Goal: Ask a question

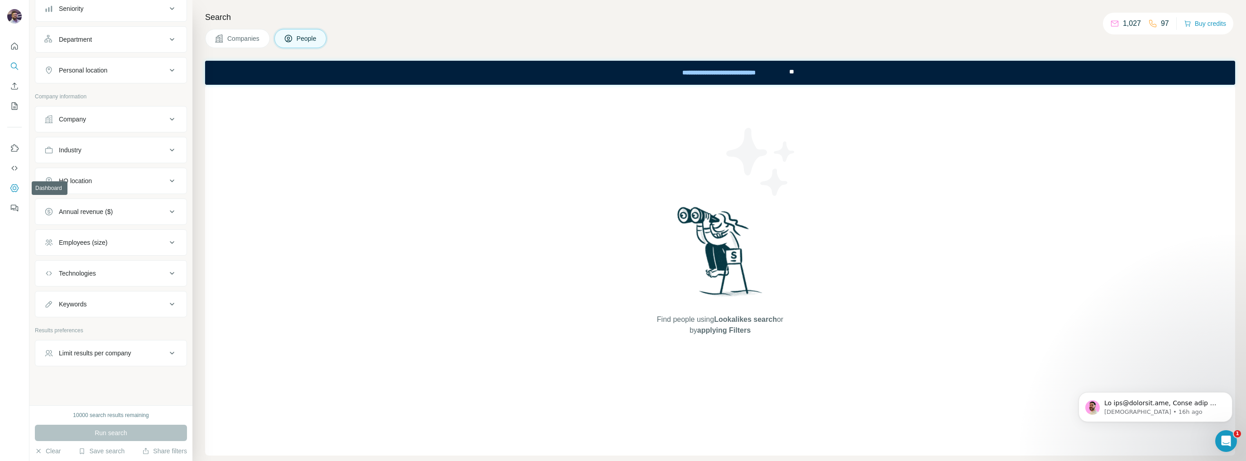
click at [18, 207] on nav at bounding box center [14, 178] width 14 height 76
click at [15, 46] on icon "Quick start" at bounding box center [14, 46] width 9 height 9
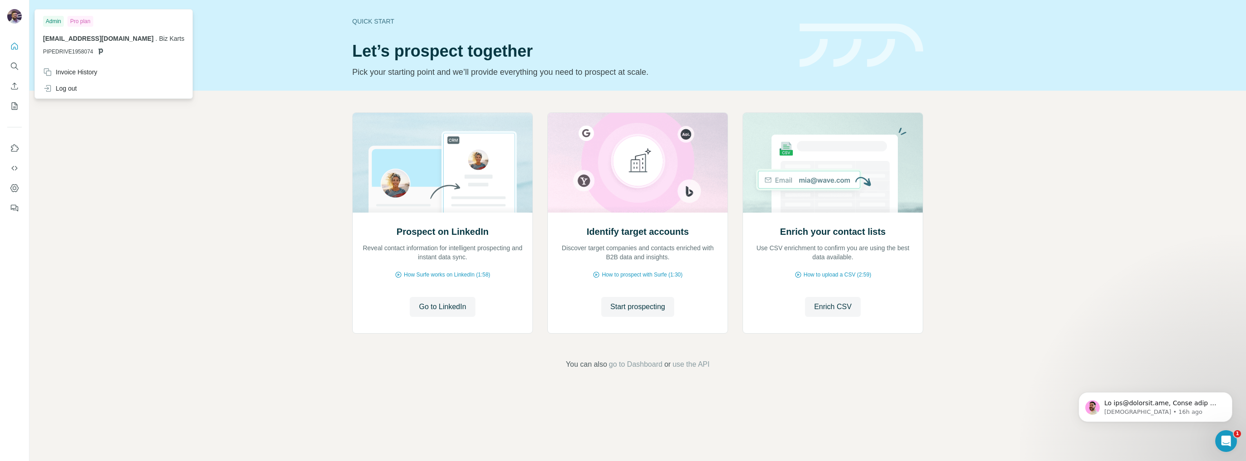
click at [22, 20] on div at bounding box center [16, 18] width 26 height 30
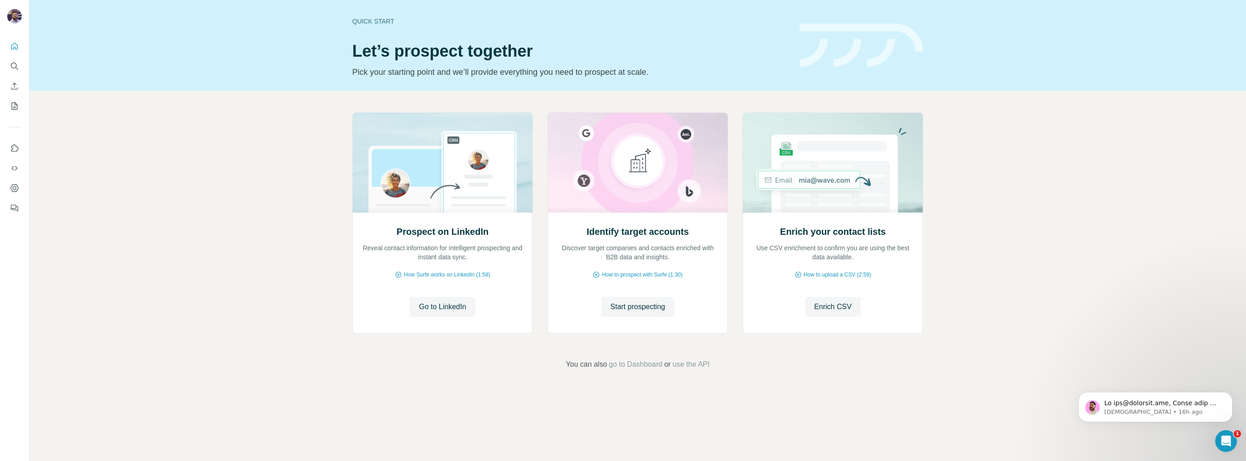
click at [13, 17] on img at bounding box center [14, 16] width 14 height 14
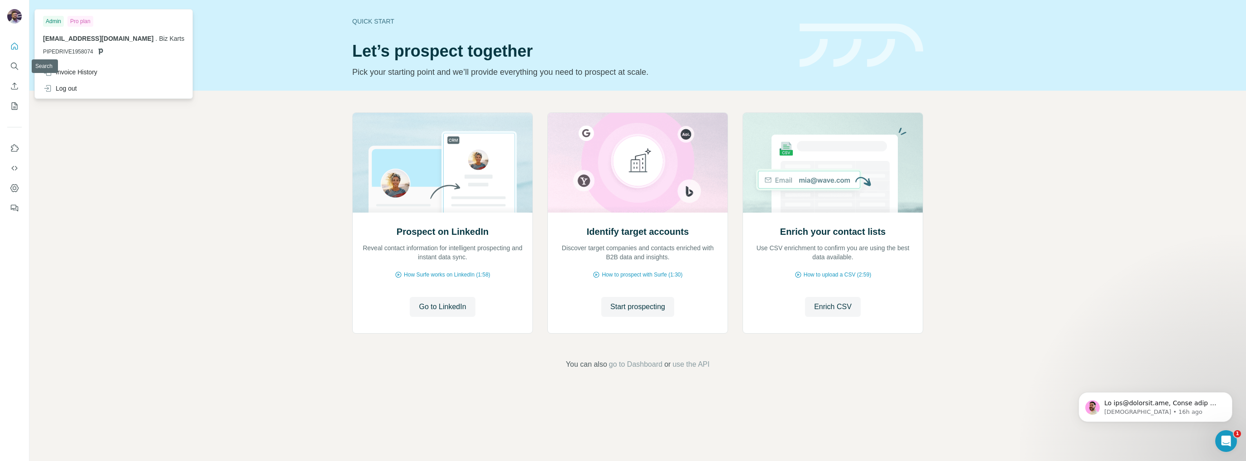
click at [65, 241] on div "Prospect on LinkedIn Reveal contact information for intelligent prospecting and…" at bounding box center [637, 241] width 1217 height 301
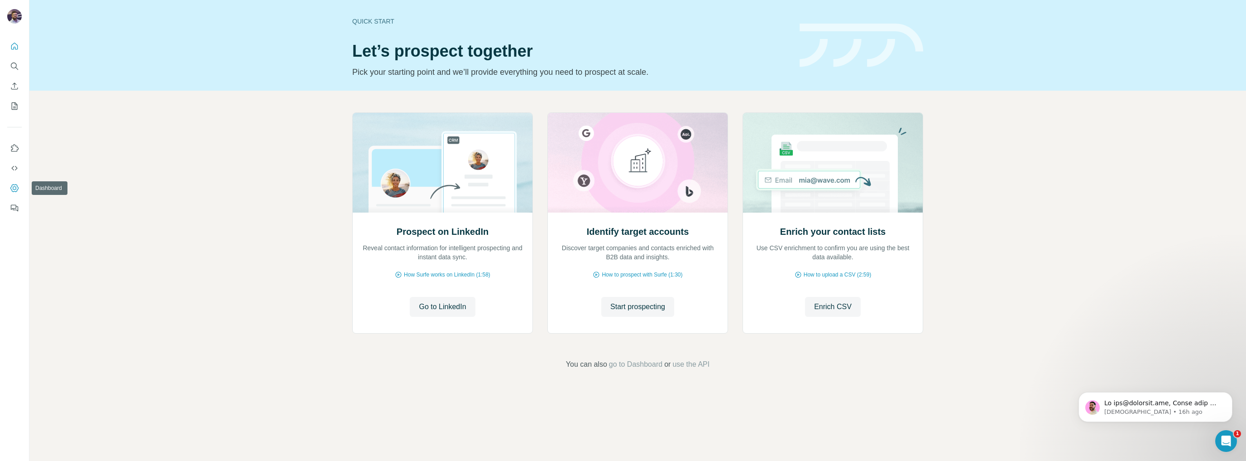
click at [17, 188] on icon "Dashboard" at bounding box center [14, 187] width 9 height 9
click at [1188, 408] on p "[DEMOGRAPHIC_DATA] • 16h ago" at bounding box center [1163, 412] width 117 height 8
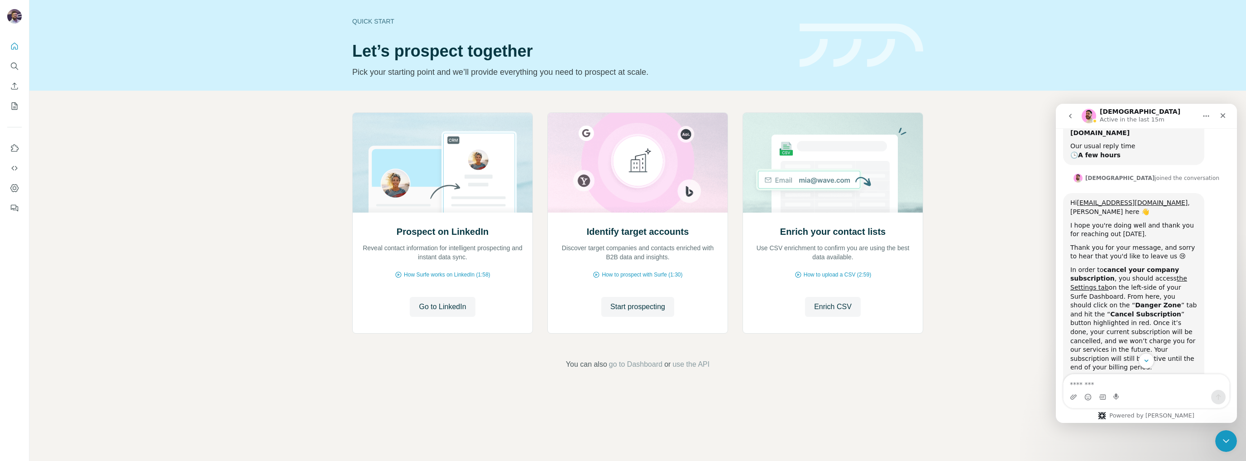
scroll to position [196, 0]
click at [1107, 379] on textarea "Message…" at bounding box center [1147, 381] width 166 height 15
type textarea "**********"
click at [1223, 395] on button "Send a message…" at bounding box center [1219, 397] width 14 height 14
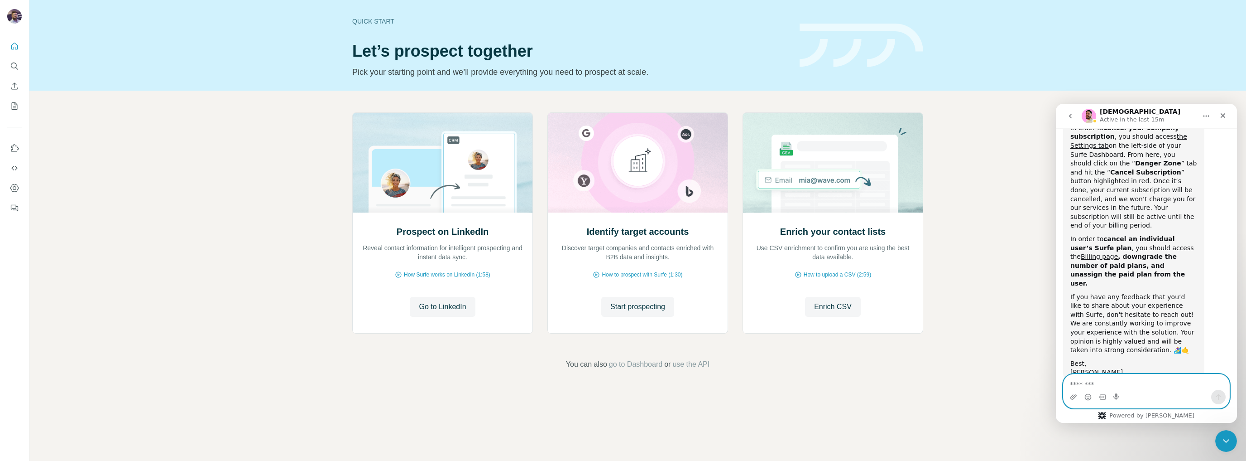
scroll to position [344, 0]
